Goal: Information Seeking & Learning: Find specific page/section

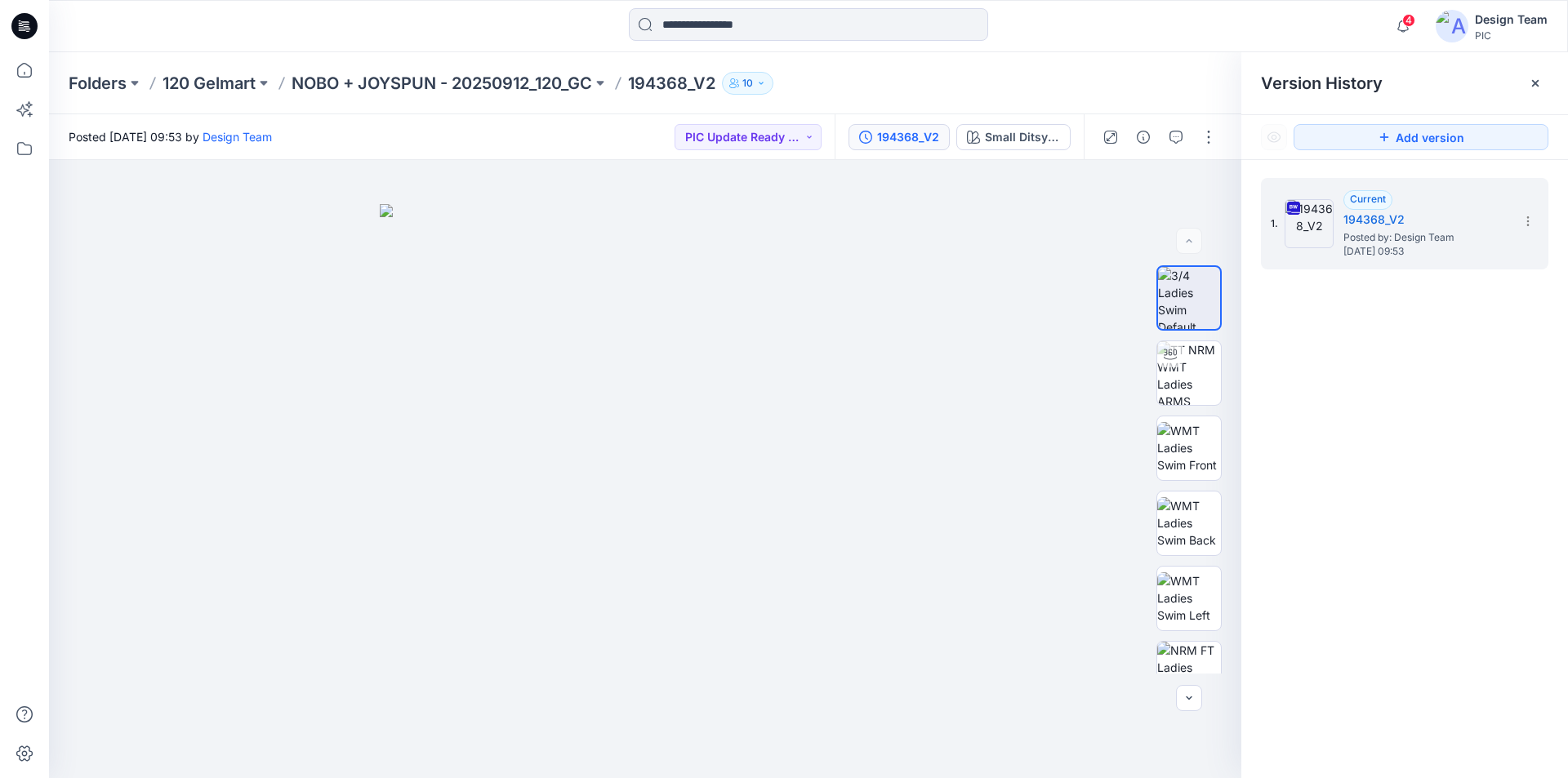
click at [21, 22] on icon at bounding box center [24, 21] width 8 height 1
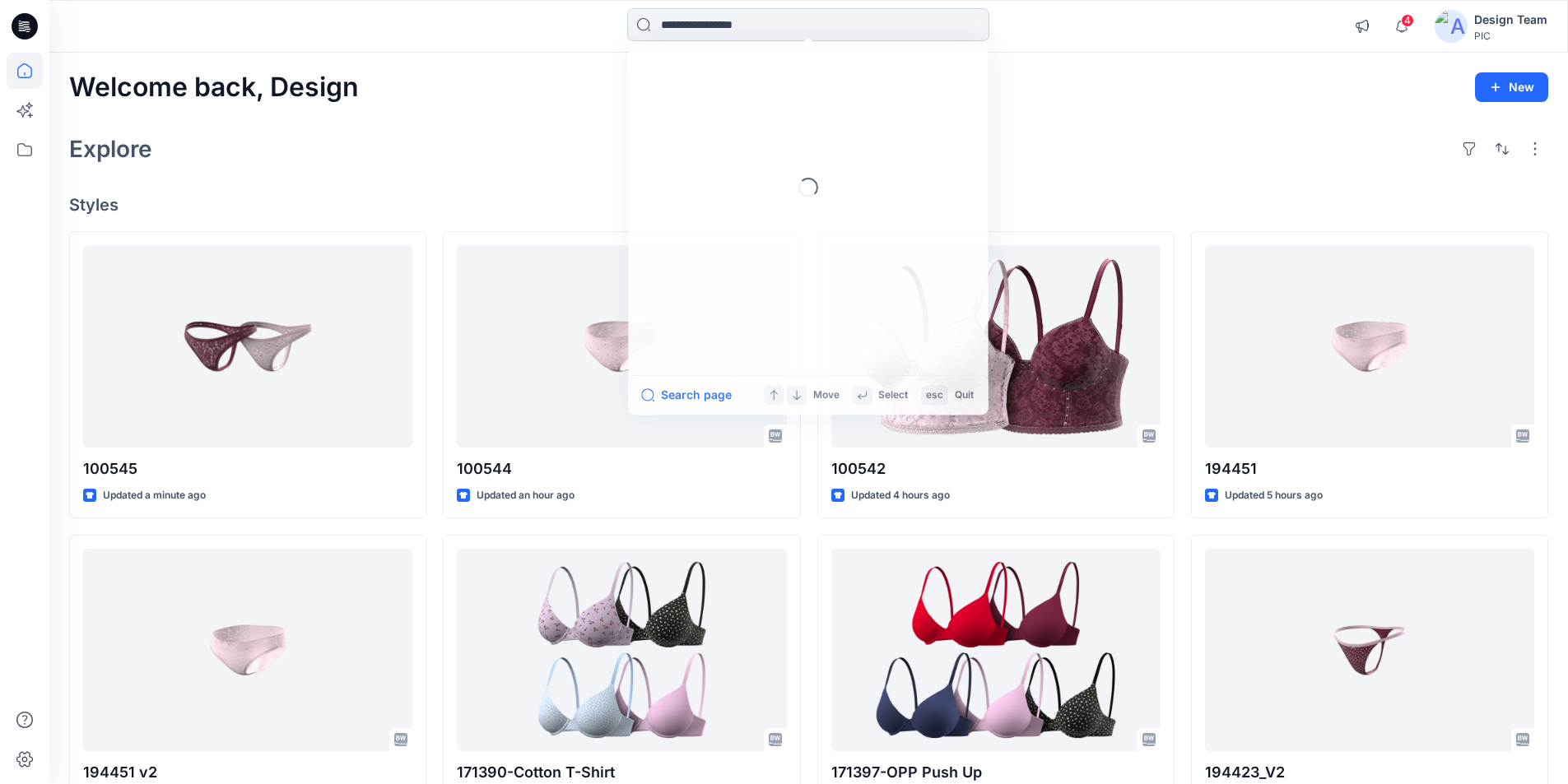
click at [746, 20] on input at bounding box center [808, 25] width 362 height 33
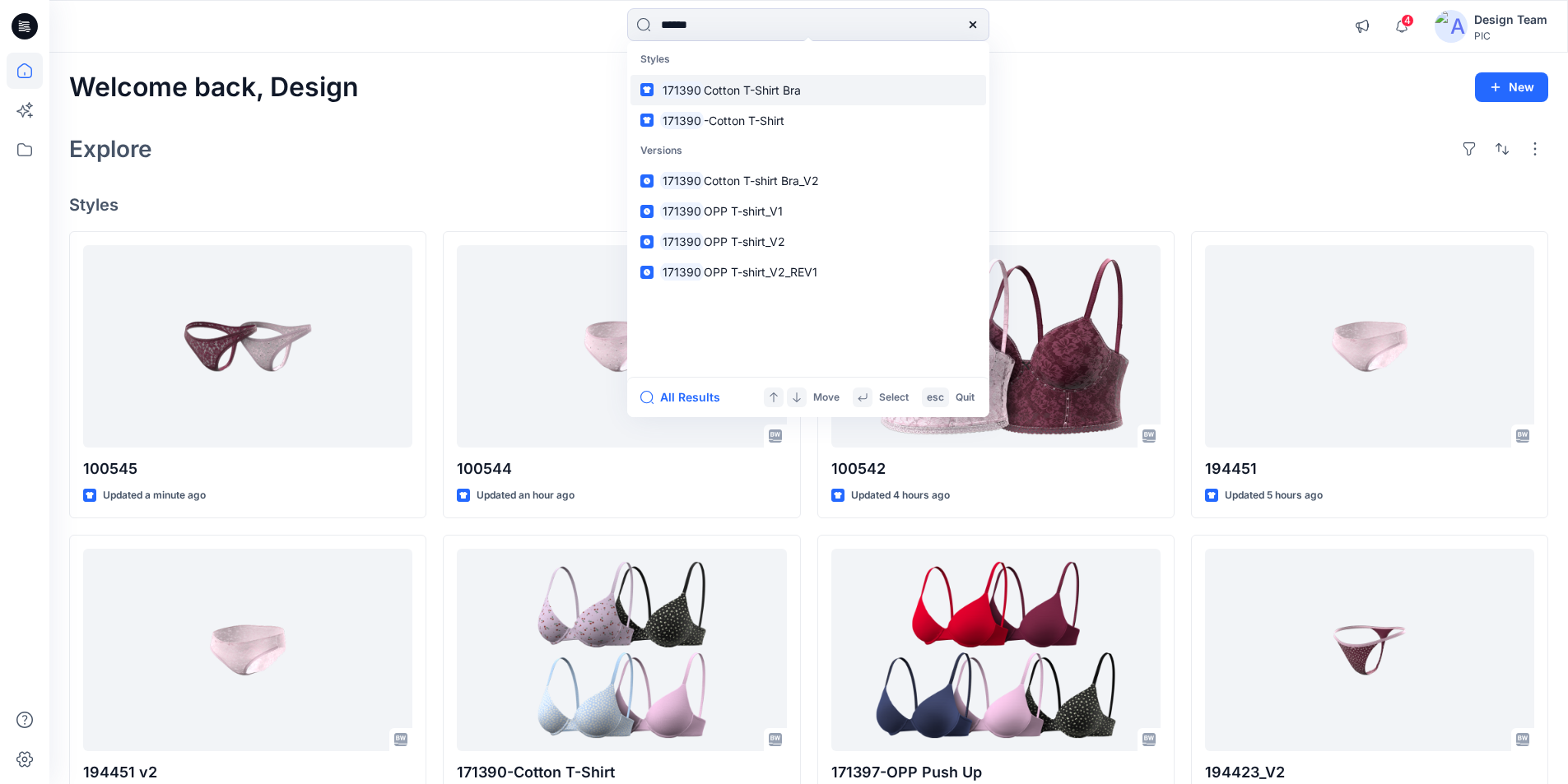
type input "******"
click at [739, 83] on span "Cotton T-Shirt Bra" at bounding box center [752, 90] width 97 height 14
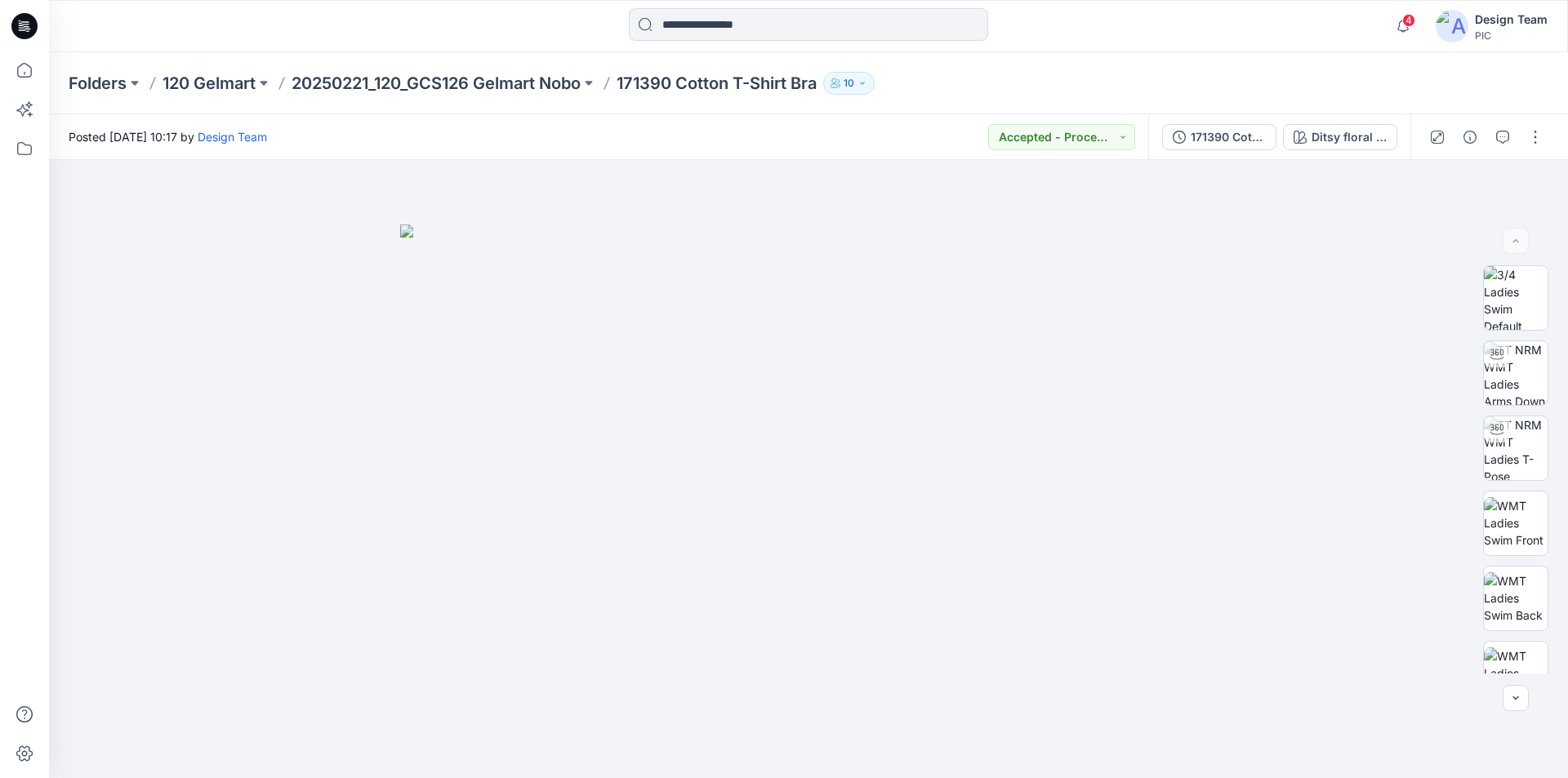
click at [26, 24] on icon at bounding box center [25, 23] width 7 height 1
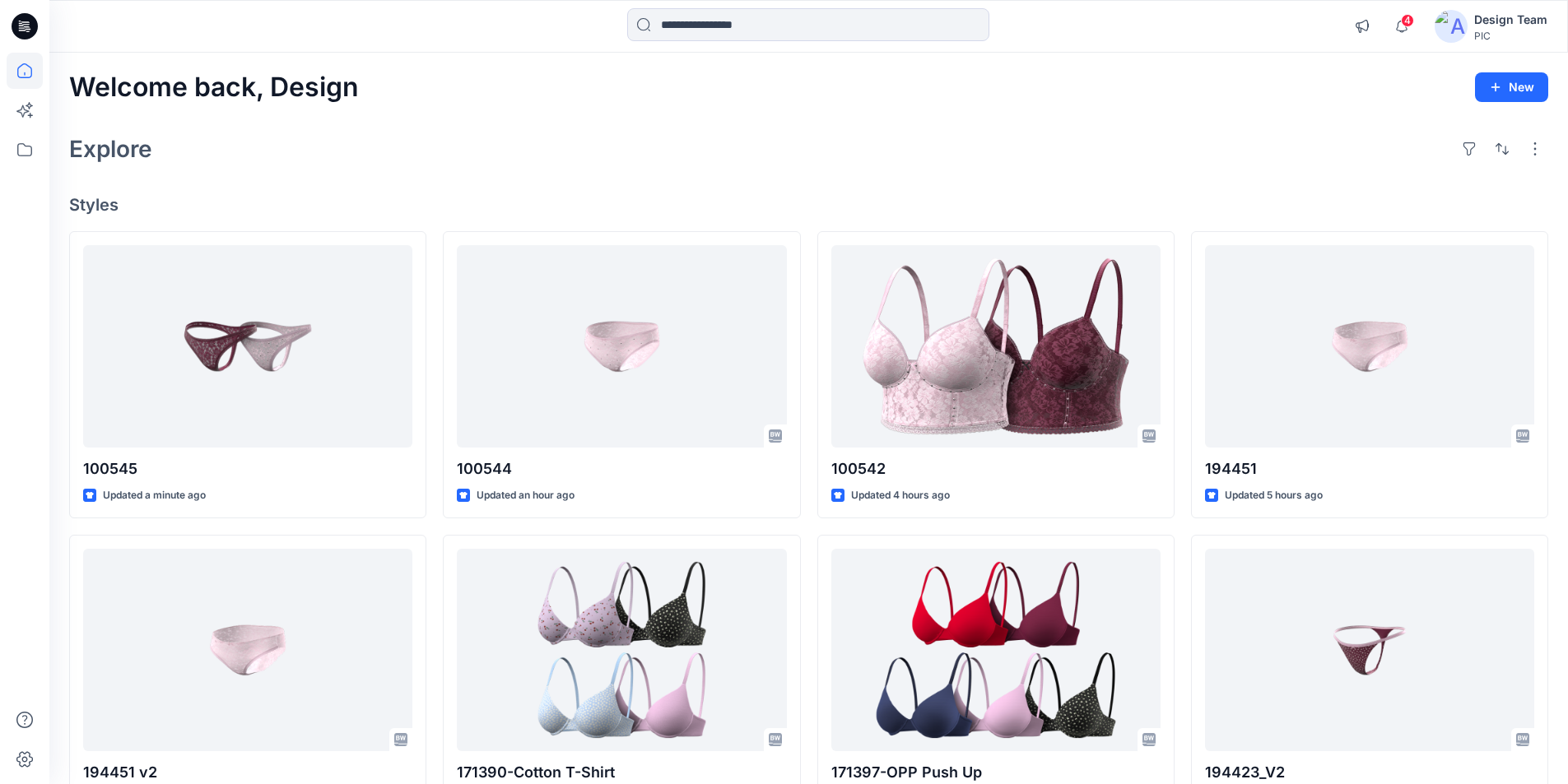
click at [439, 86] on div "Welcome back, Design New" at bounding box center [809, 88] width 1479 height 31
